Goal: Transaction & Acquisition: Purchase product/service

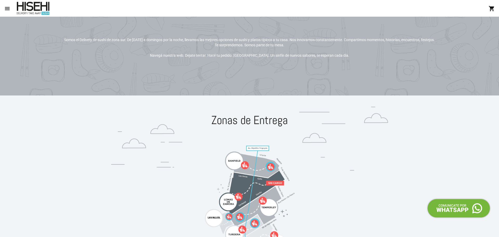
scroll to position [52, 0]
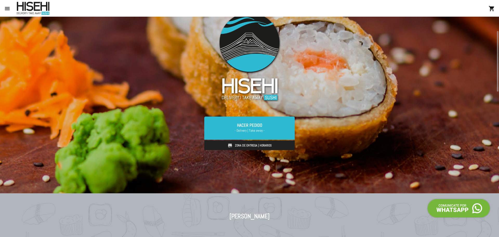
click at [246, 145] on link "Zona de Entrega | Horarios" at bounding box center [249, 145] width 90 height 10
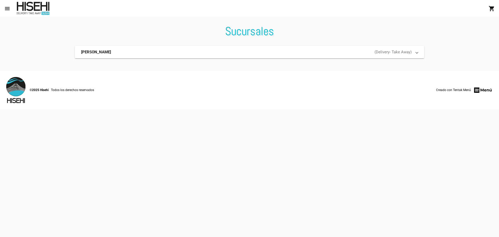
click at [171, 50] on mat-panel-title "[PERSON_NAME]" at bounding box center [139, 51] width 116 height 5
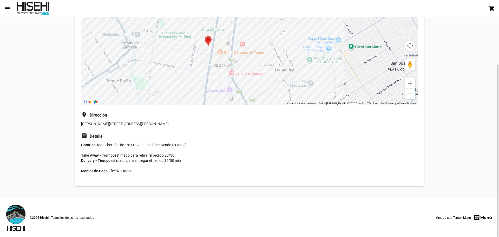
scroll to position [9, 0]
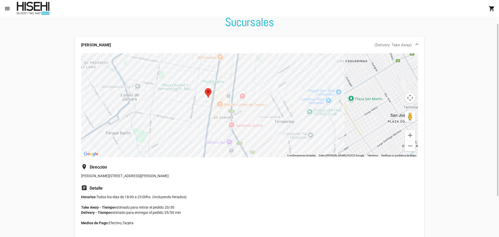
drag, startPoint x: 97, startPoint y: 199, endPoint x: 135, endPoint y: 199, distance: 38.0
click at [135, 199] on div "← Mover a la izquierda → Mover a la derecha ↑ Mover hacia arriba ↓ Mover hacia …" at bounding box center [249, 145] width 349 height 185
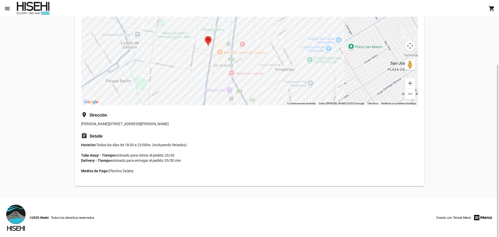
drag, startPoint x: 100, startPoint y: 153, endPoint x: 186, endPoint y: 158, distance: 86.7
click at [186, 158] on p "Horarios: Todos los días de 18:00 a 23:00hs. (Incluyendo feriados) Take Away - …" at bounding box center [249, 160] width 337 height 36
click at [172, 160] on p "Horarios: Todos los días de 18:00 a 23:00hs. (Incluyendo feriados) Take Away - …" at bounding box center [249, 160] width 337 height 36
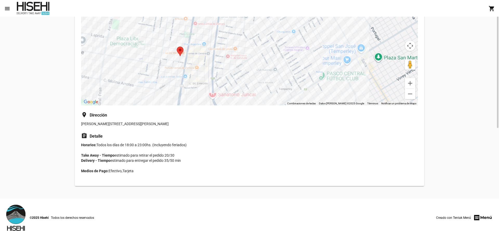
scroll to position [0, 0]
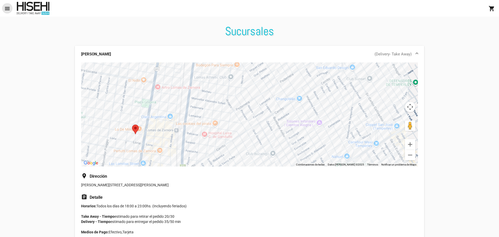
click at [6, 8] on mat-icon "menu" at bounding box center [7, 8] width 6 height 6
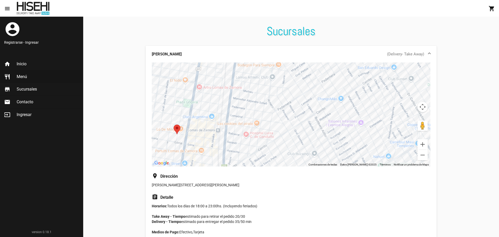
click at [25, 75] on span "Menú" at bounding box center [22, 76] width 10 height 5
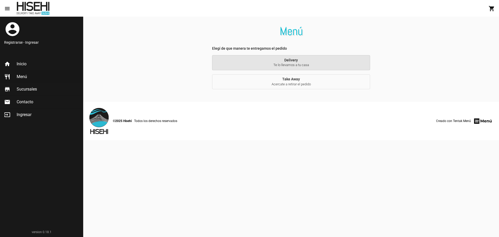
click at [310, 64] on span "Te lo llevamos a tu casa" at bounding box center [291, 65] width 150 height 5
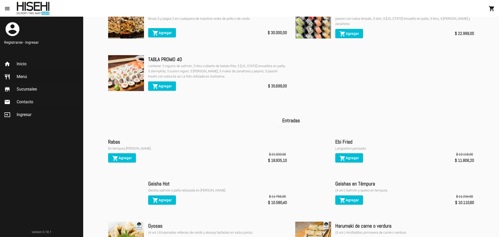
scroll to position [52, 0]
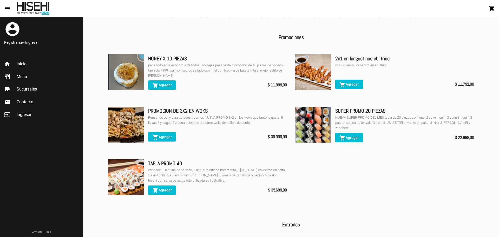
click at [348, 10] on mat-toolbar "menu Menú Delivery shopping_cart" at bounding box center [249, 8] width 499 height 17
